Goal: Contribute content: Contribute content

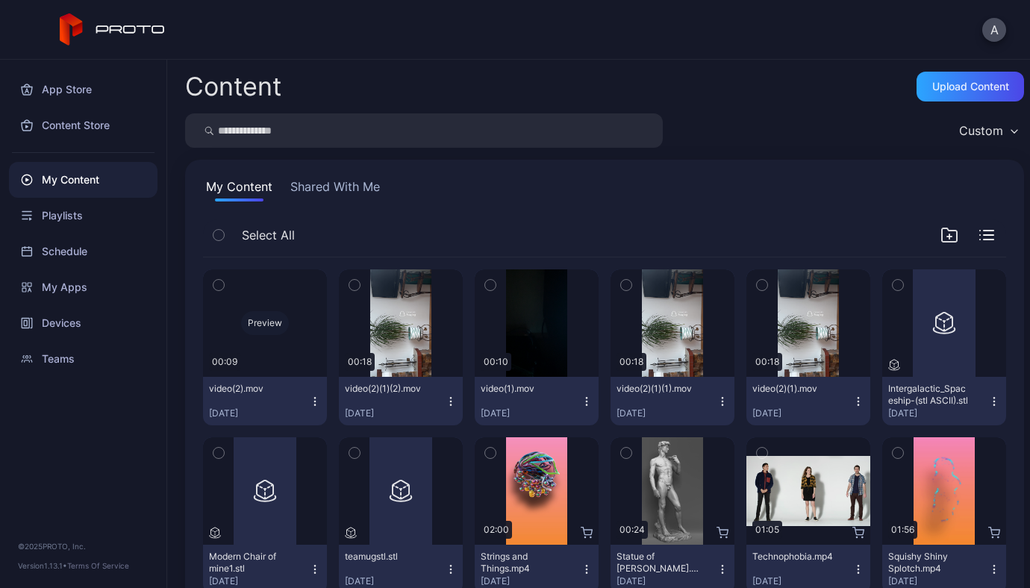
click at [257, 321] on div "Preview" at bounding box center [265, 323] width 48 height 24
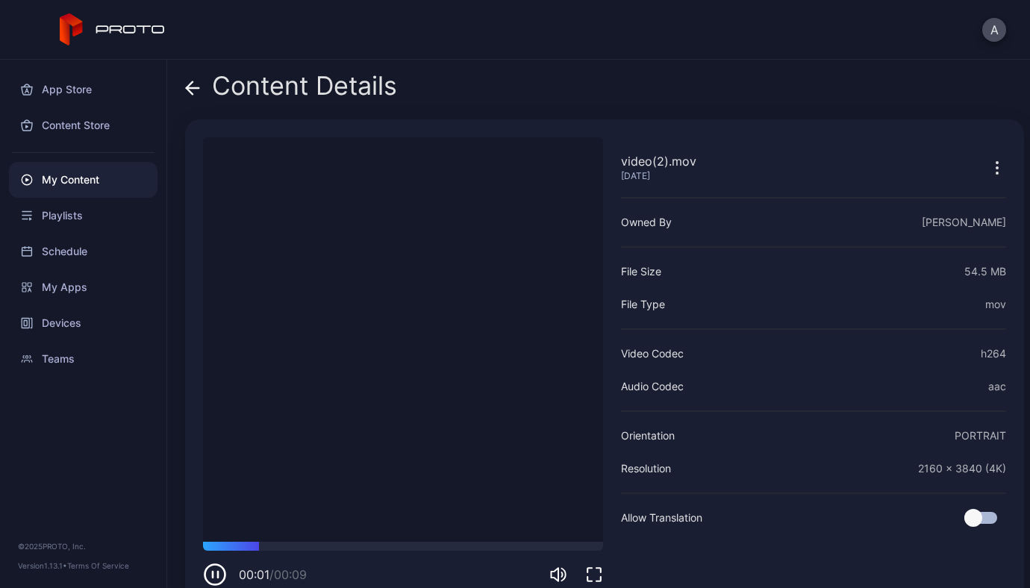
click at [463, 551] on div "00:01 / 00:09" at bounding box center [403, 564] width 400 height 45
click at [185, 78] on span at bounding box center [192, 86] width 15 height 28
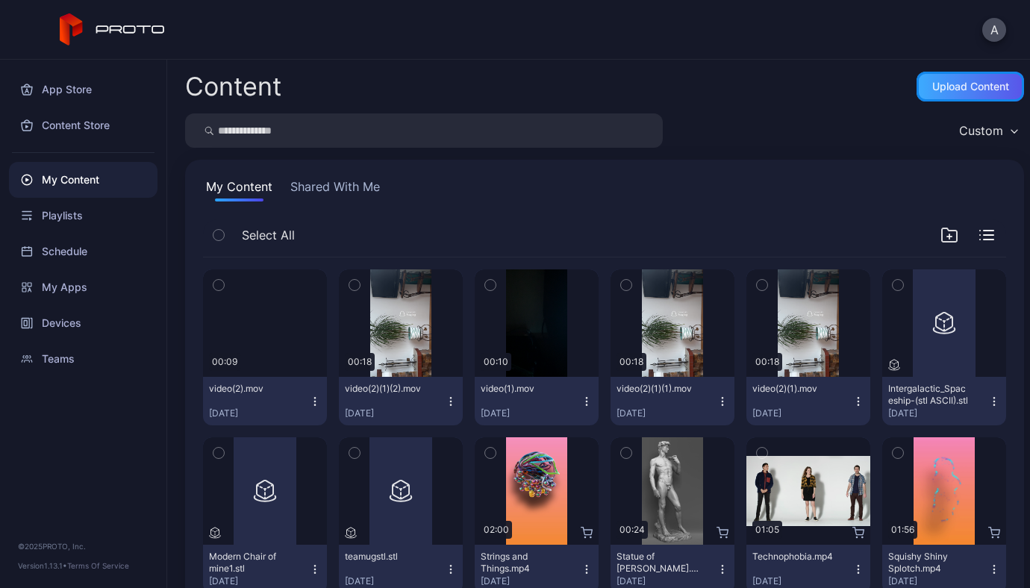
click at [949, 86] on div "Upload Content" at bounding box center [970, 87] width 77 height 12
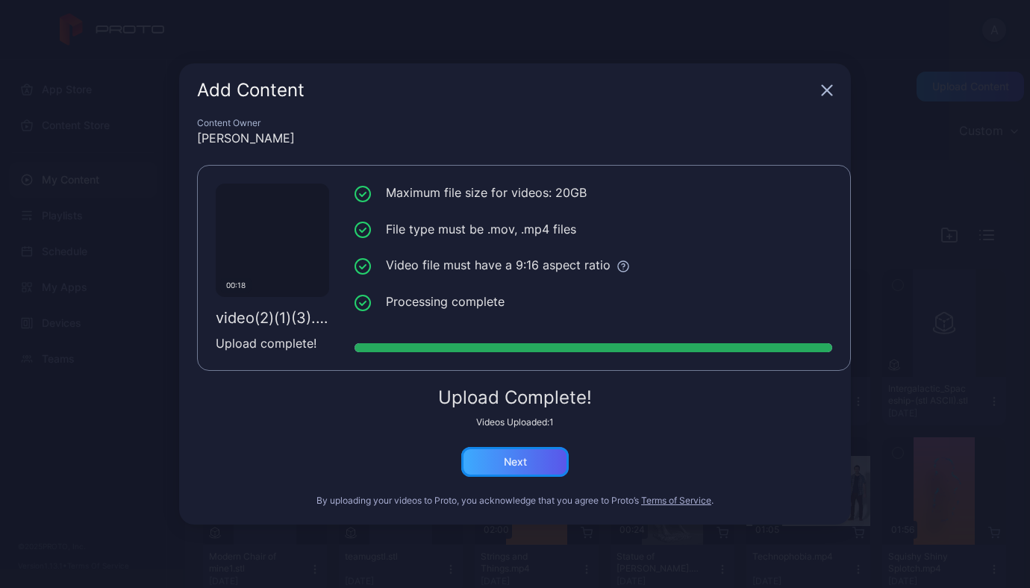
click at [521, 465] on div "Next" at bounding box center [515, 462] width 23 height 12
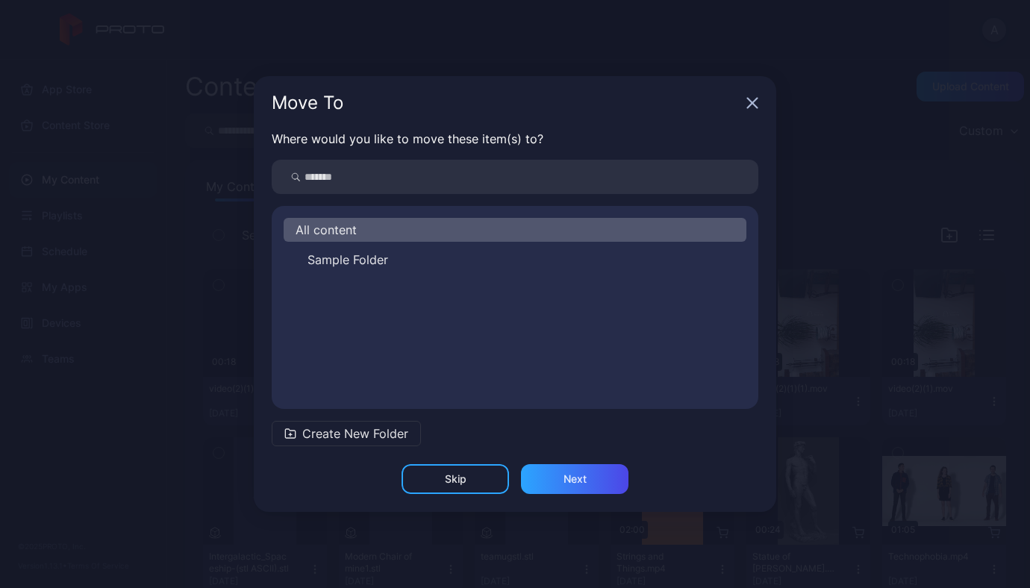
click at [756, 104] on icon "button" at bounding box center [752, 103] width 12 height 12
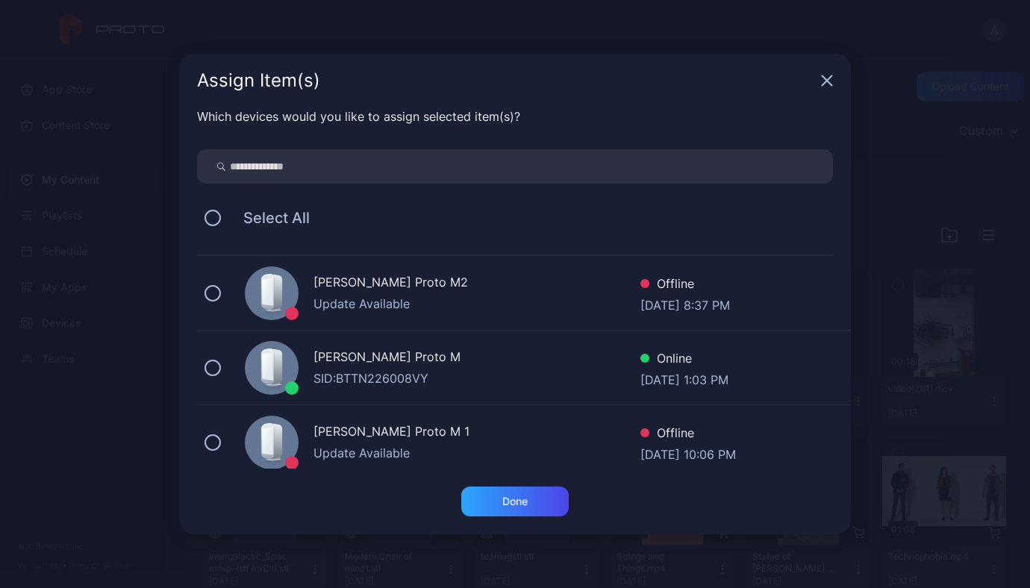
click at [829, 79] on icon "button" at bounding box center [827, 81] width 12 height 12
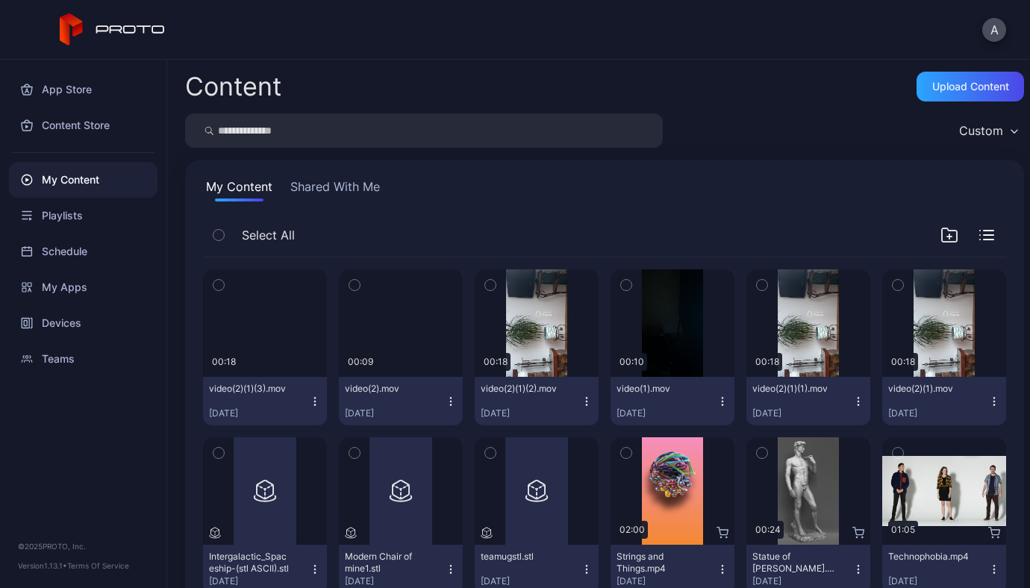
click at [893, 287] on icon "button" at bounding box center [898, 285] width 10 height 16
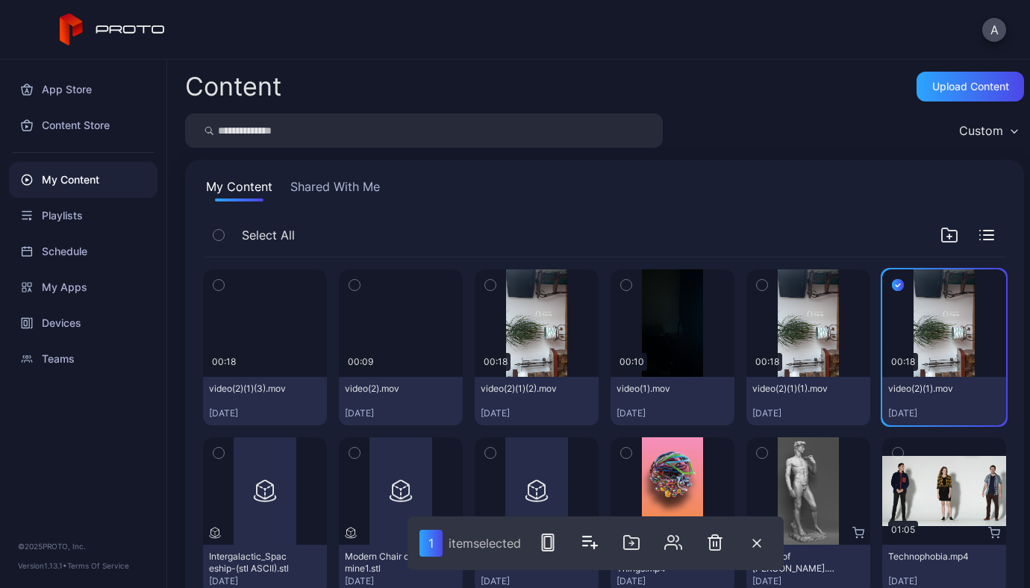
click at [757, 285] on icon "button" at bounding box center [762, 285] width 10 height 16
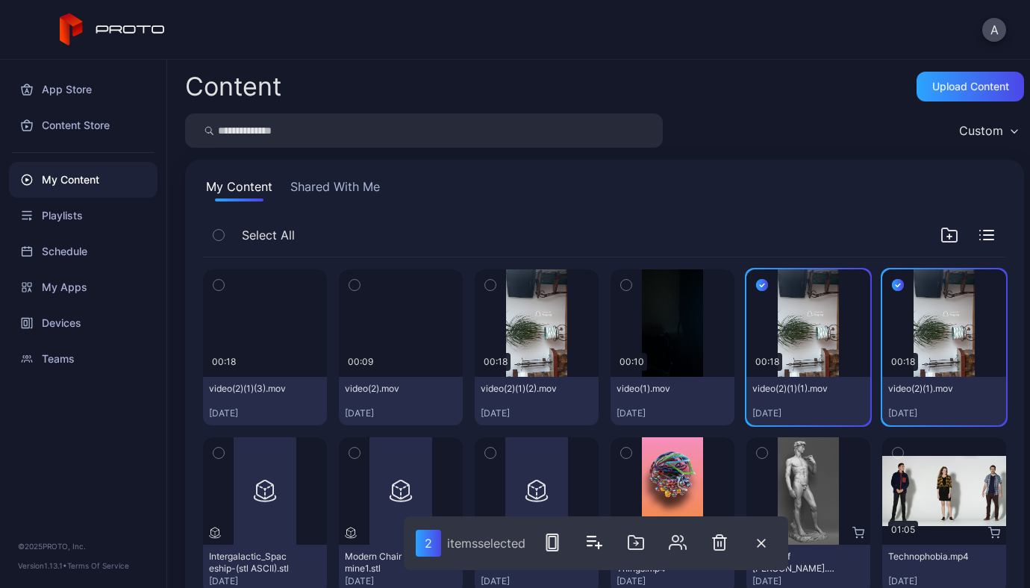
click at [621, 286] on icon "button" at bounding box center [626, 285] width 10 height 16
click at [487, 286] on icon "button" at bounding box center [490, 285] width 10 height 16
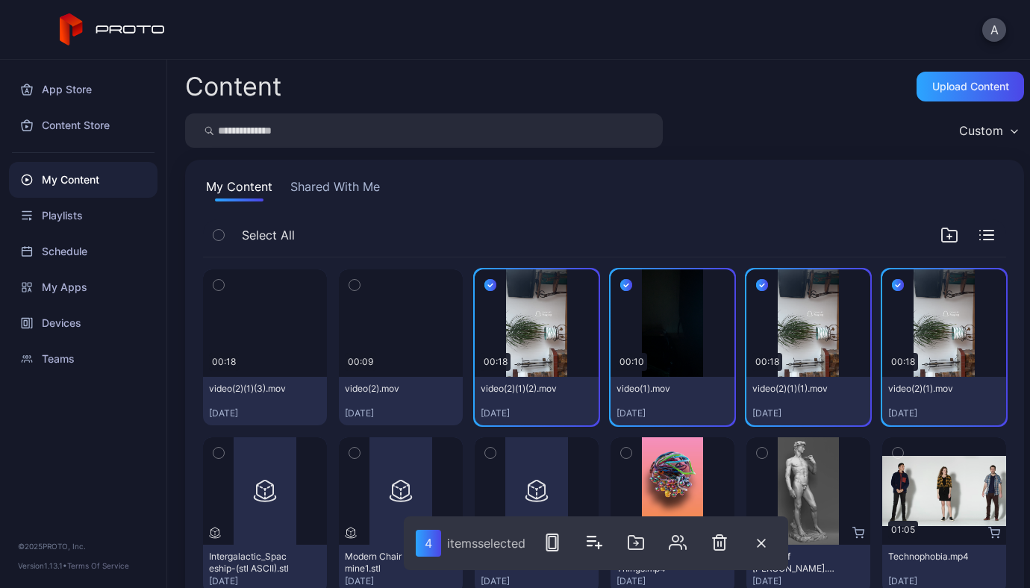
click at [353, 284] on icon "button" at bounding box center [354, 285] width 10 height 16
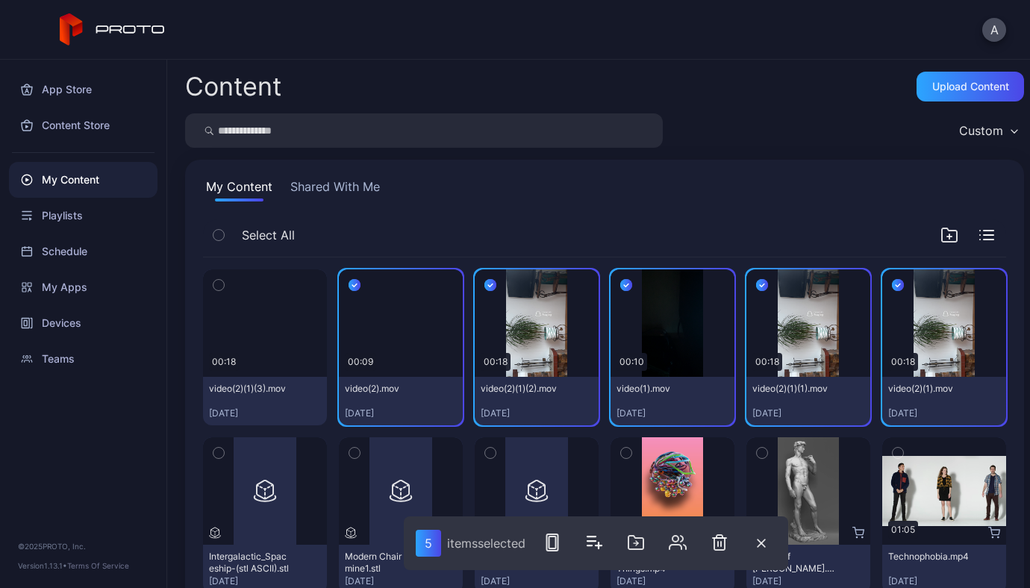
click at [215, 287] on icon "button" at bounding box center [218, 285] width 10 height 16
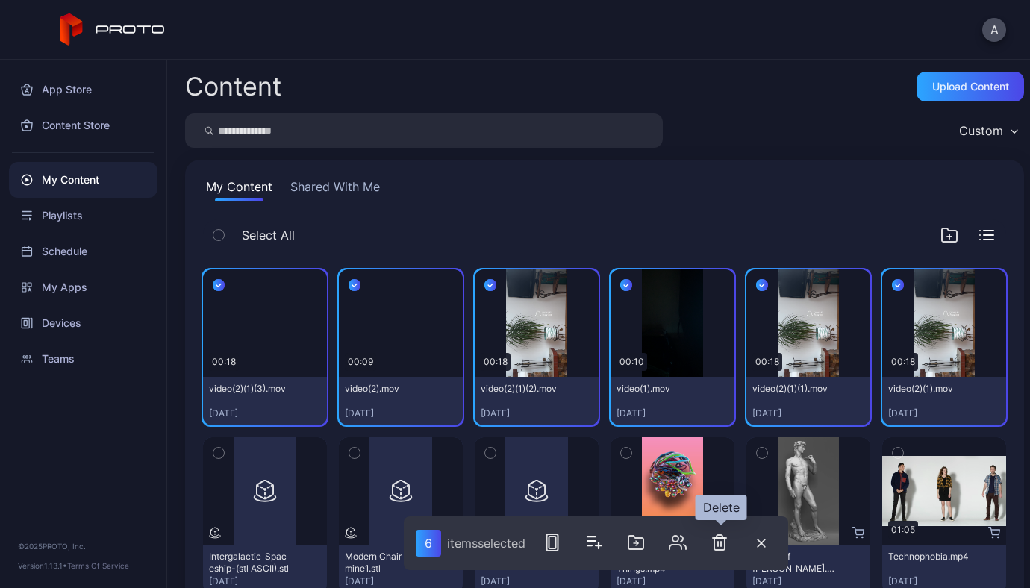
click at [723, 536] on icon "button" at bounding box center [719, 542] width 10 height 15
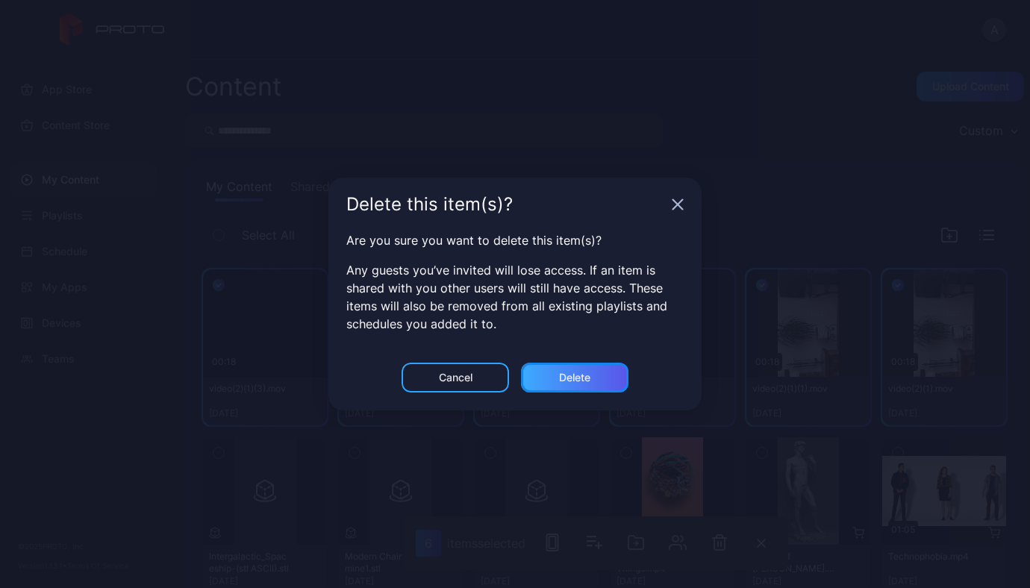
click at [605, 386] on div "Delete" at bounding box center [574, 378] width 107 height 30
